Goal: Transaction & Acquisition: Subscribe to service/newsletter

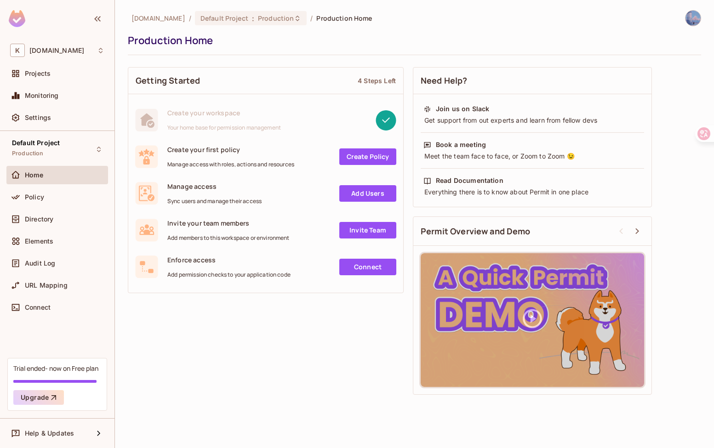
click at [213, 323] on div "Getting Started 4 Steps Left Create your workspace Your home base for permissio…" at bounding box center [414, 230] width 573 height 337
click at [90, 376] on div "Trial ended- now on Free plan Upgrade" at bounding box center [57, 384] width 100 height 53
click at [44, 396] on button "Upgrade" at bounding box center [38, 397] width 51 height 15
click at [74, 379] on div "Trial ended- now on Free plan Upgrade" at bounding box center [57, 384] width 100 height 53
click at [76, 380] on div at bounding box center [54, 381] width 83 height 3
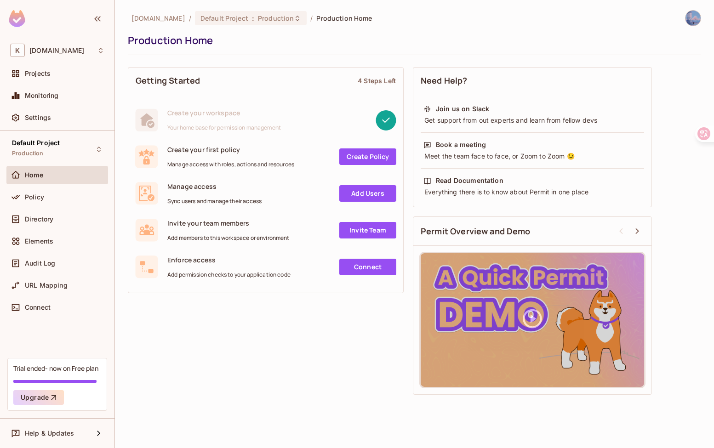
click at [76, 380] on div at bounding box center [54, 381] width 83 height 3
click at [82, 369] on div "Trial ended- now on Free plan" at bounding box center [55, 368] width 85 height 9
click at [72, 425] on div "Help & Updates" at bounding box center [57, 433] width 102 height 18
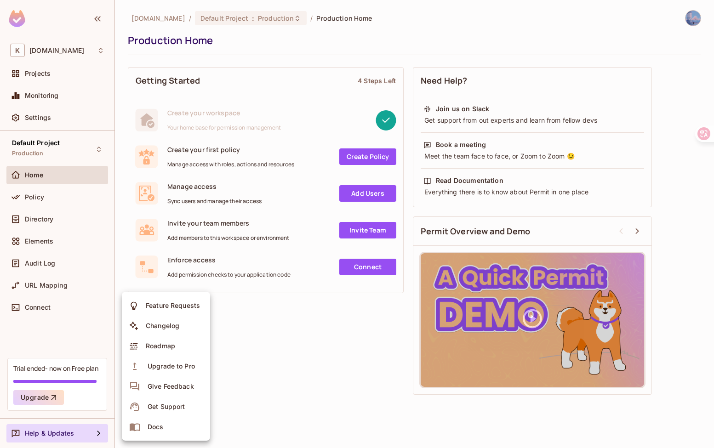
click at [305, 326] on div at bounding box center [357, 224] width 714 height 448
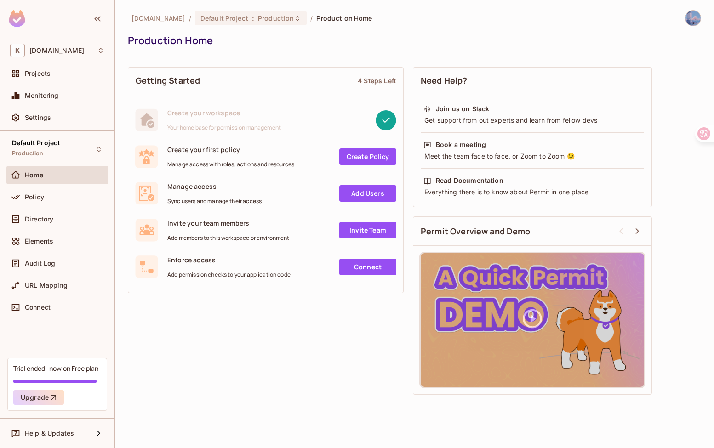
click at [55, 128] on div "Settings" at bounding box center [57, 119] width 102 height 22
click at [57, 125] on div "Settings" at bounding box center [57, 117] width 102 height 18
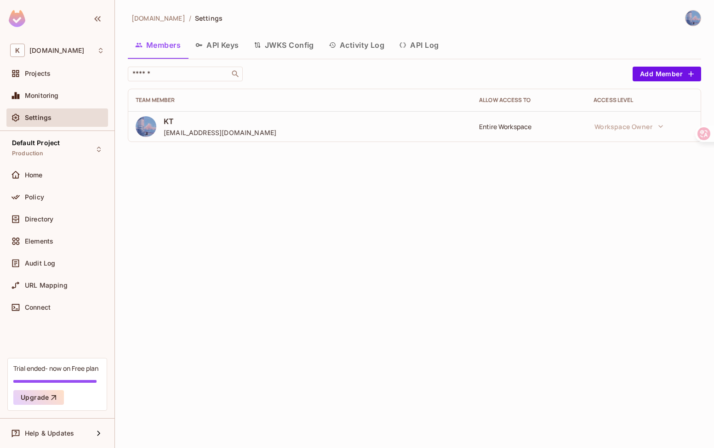
click at [223, 43] on button "API Keys" at bounding box center [217, 45] width 58 height 23
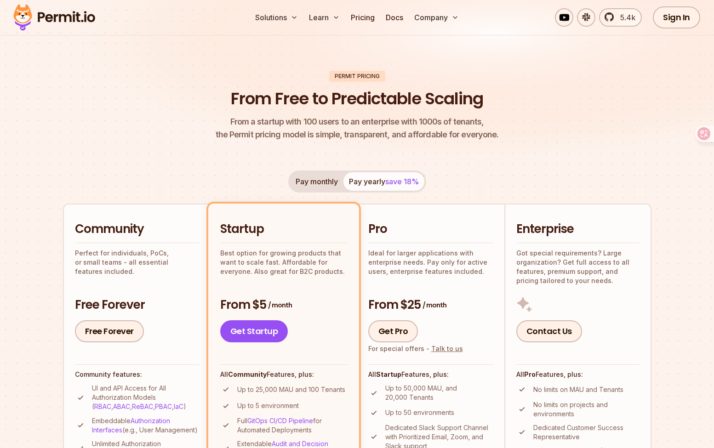
scroll to position [15, 0]
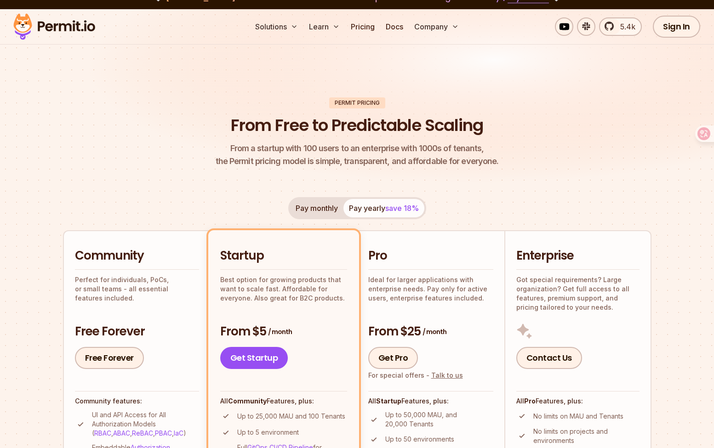
click at [335, 211] on button "Pay monthly" at bounding box center [316, 208] width 53 height 18
click at [364, 208] on button "Pay yearly save 18%" at bounding box center [383, 208] width 81 height 18
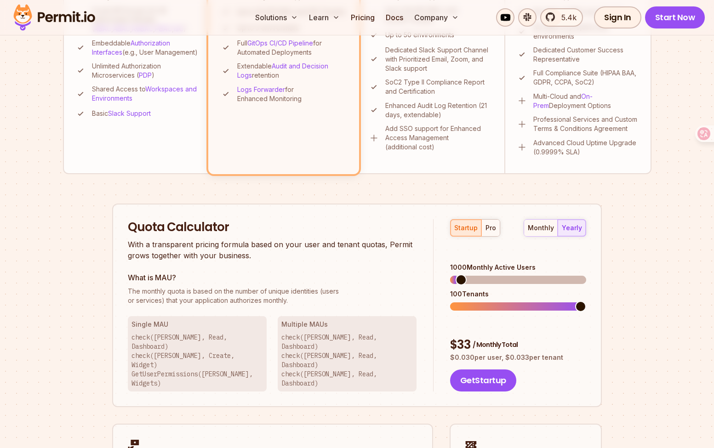
scroll to position [421, 0]
